Goal: Information Seeking & Learning: Learn about a topic

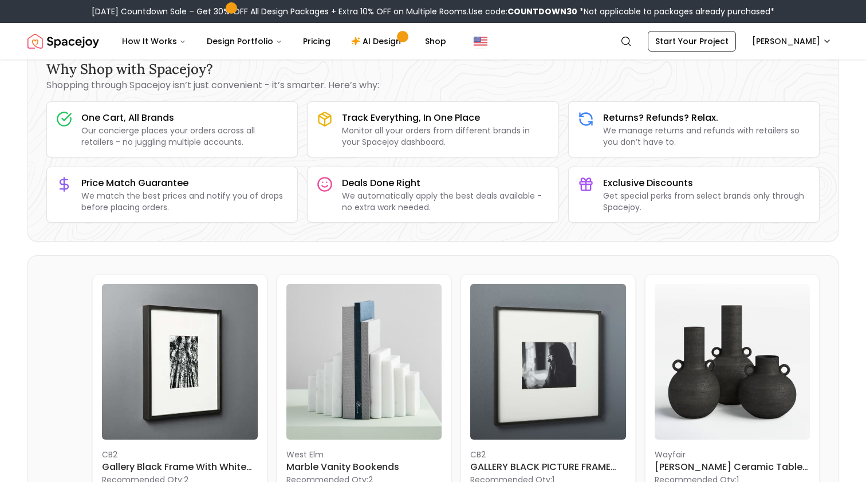
scroll to position [81, 0]
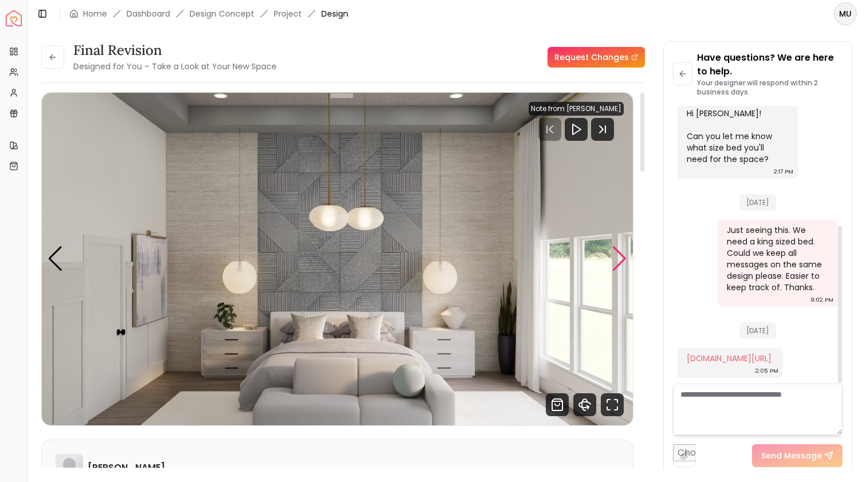
click at [622, 261] on div "Next slide" at bounding box center [619, 258] width 15 height 25
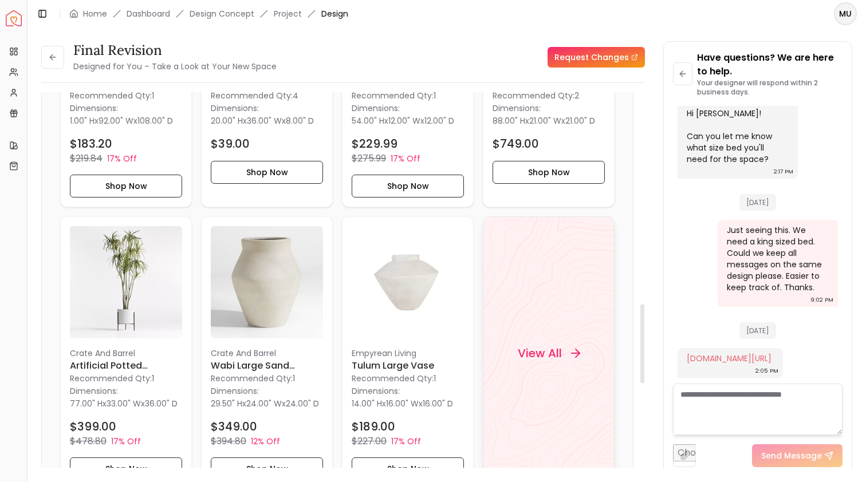
scroll to position [1009, 0]
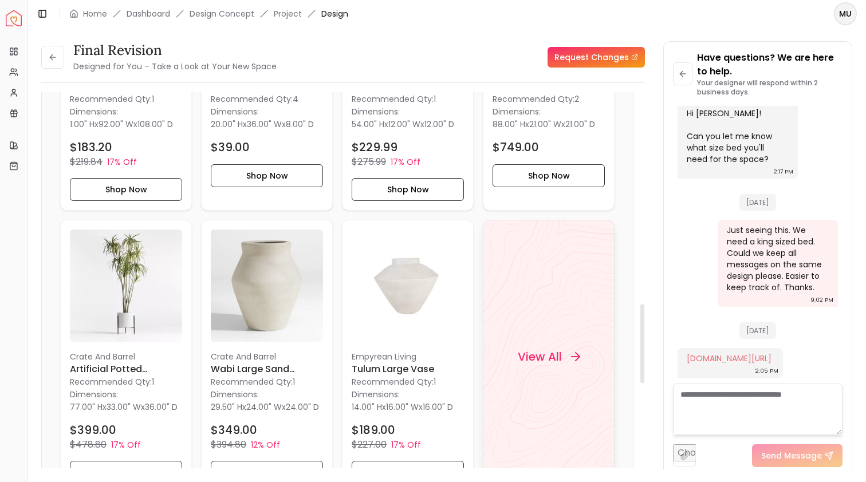
click at [551, 361] on h4 "View All" at bounding box center [540, 357] width 44 height 16
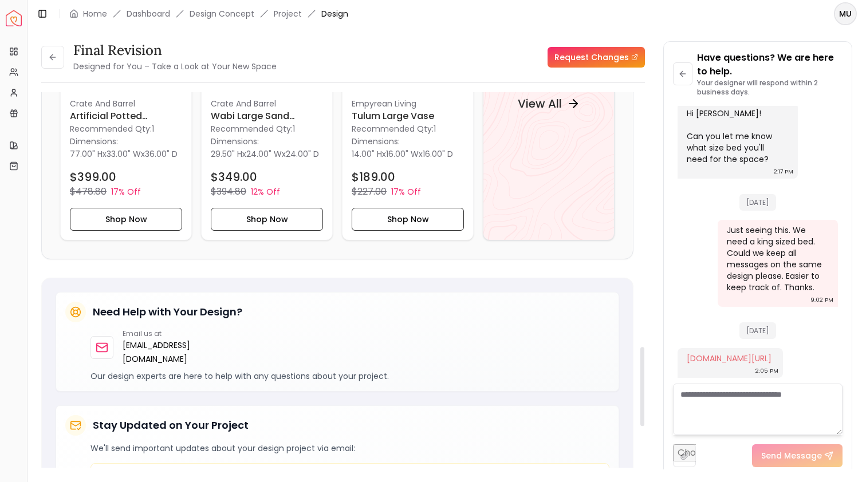
scroll to position [1214, 0]
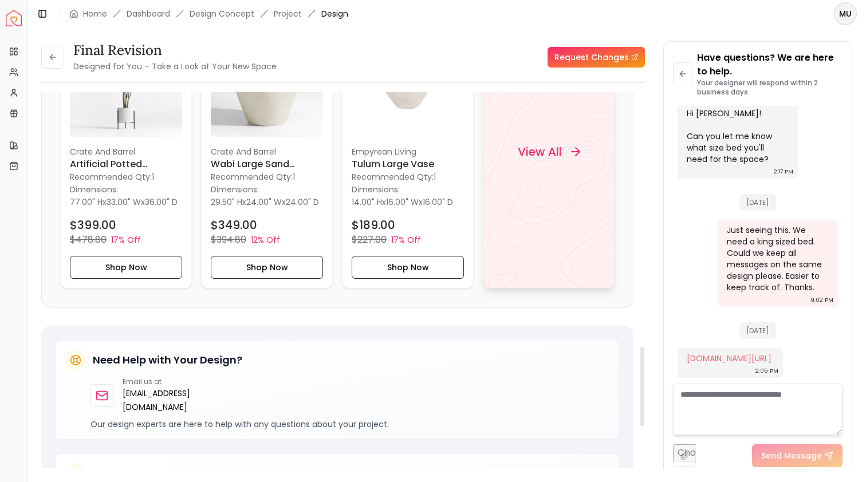
click at [552, 275] on div "View All" at bounding box center [549, 152] width 132 height 274
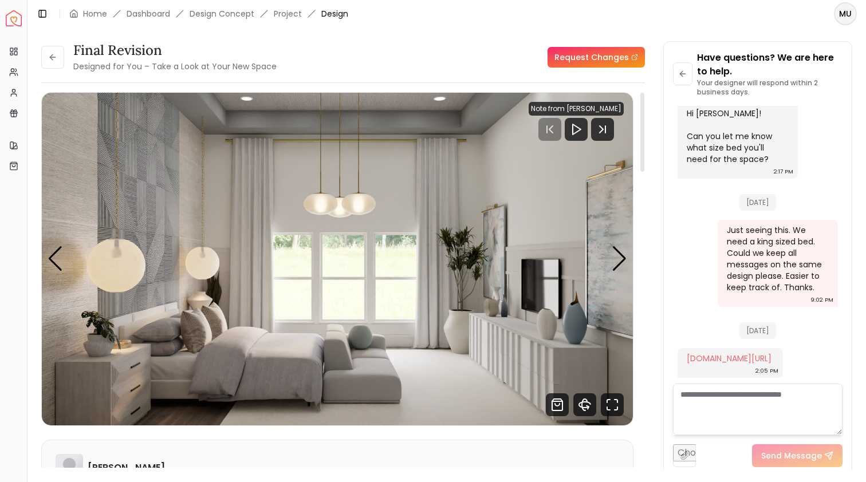
scroll to position [38, 0]
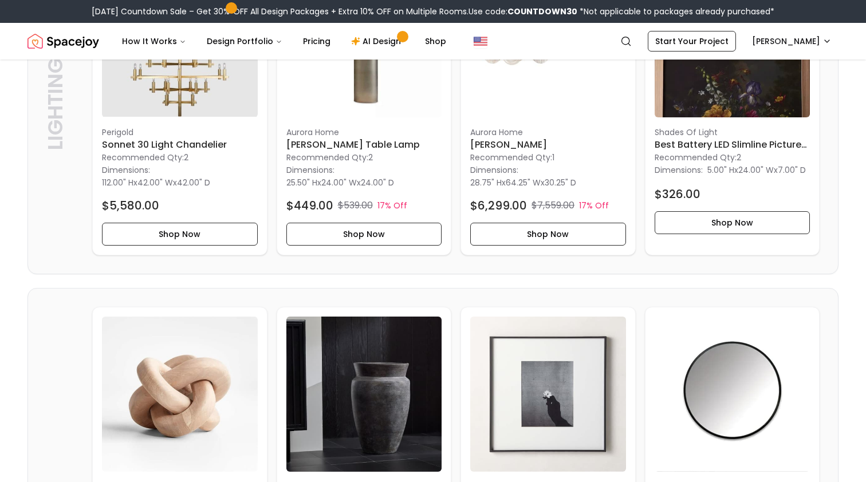
scroll to position [482, 0]
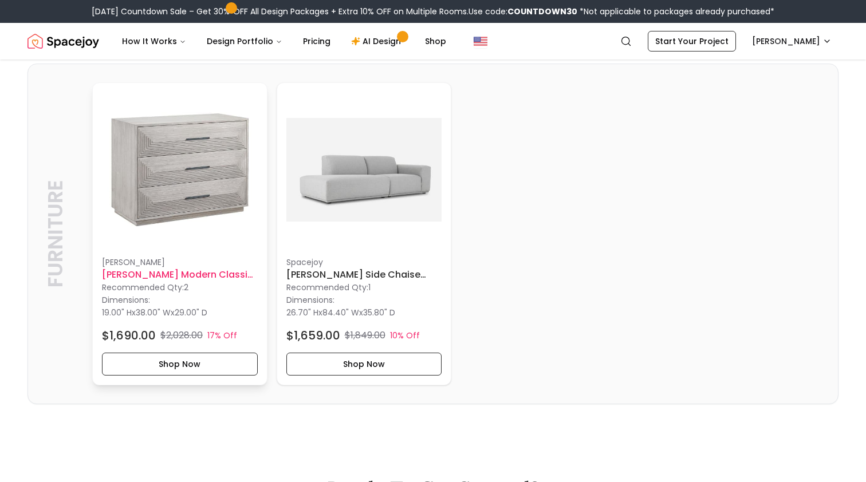
scroll to position [2619, 0]
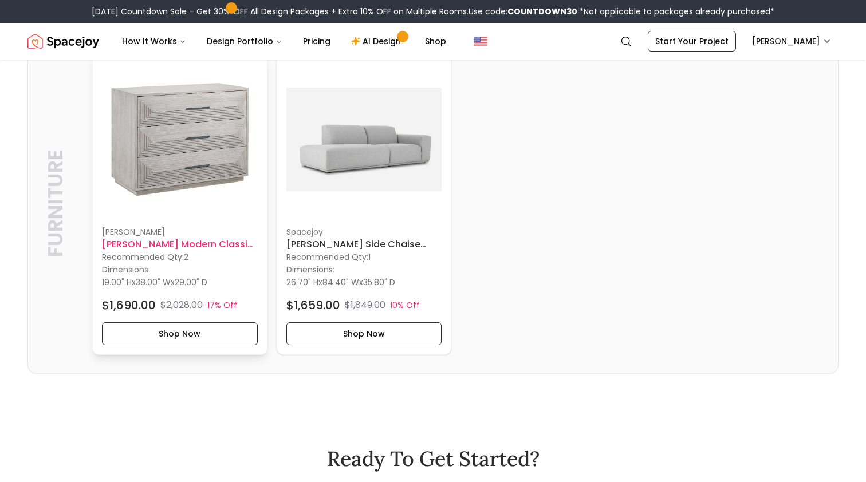
click at [202, 251] on h6 "James Modern Classic Grey 3 Drawer Wood Dresser" at bounding box center [180, 245] width 156 height 14
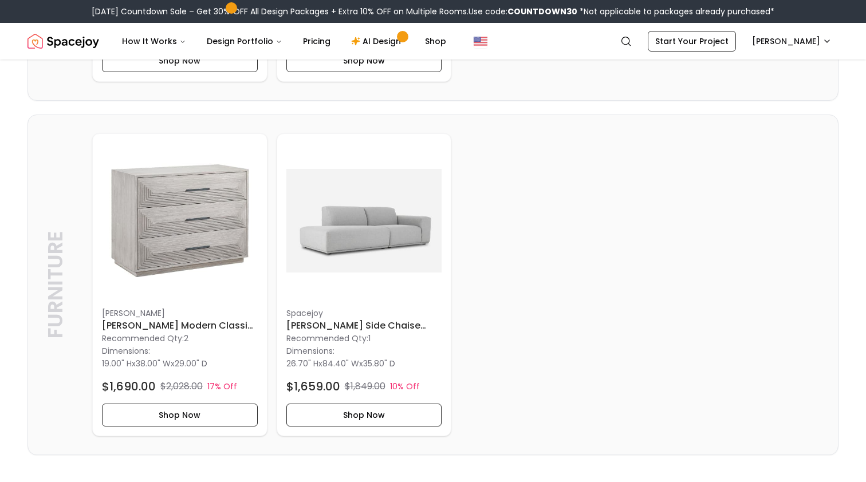
scroll to position [2537, 0]
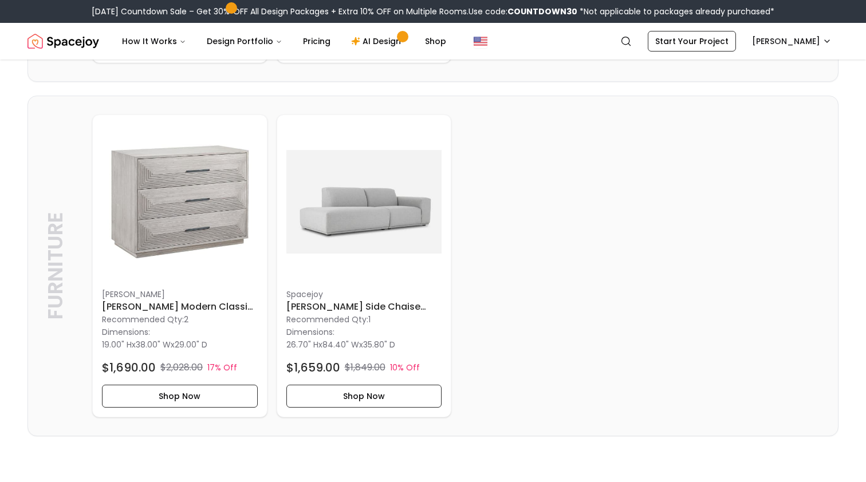
scroll to position [2557, 0]
click at [376, 276] on img at bounding box center [364, 201] width 156 height 156
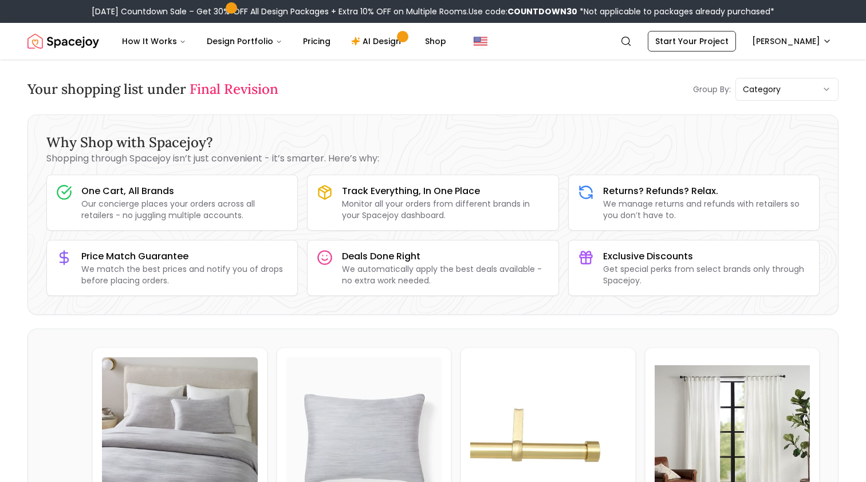
scroll to position [0, 0]
